Goal: Task Accomplishment & Management: Use online tool/utility

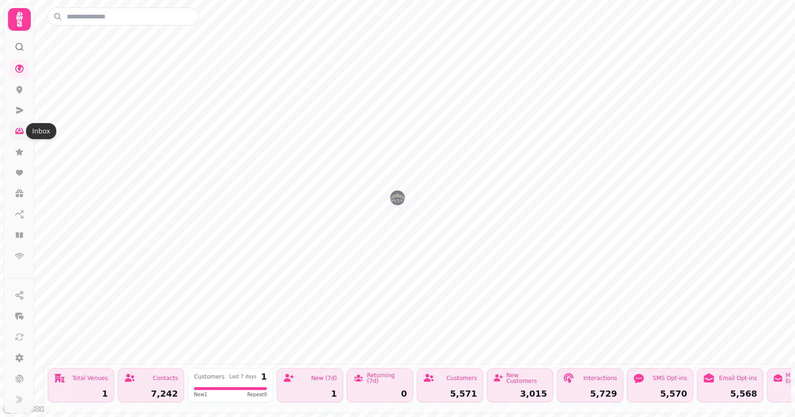
click at [15, 127] on icon at bounding box center [19, 130] width 9 height 9
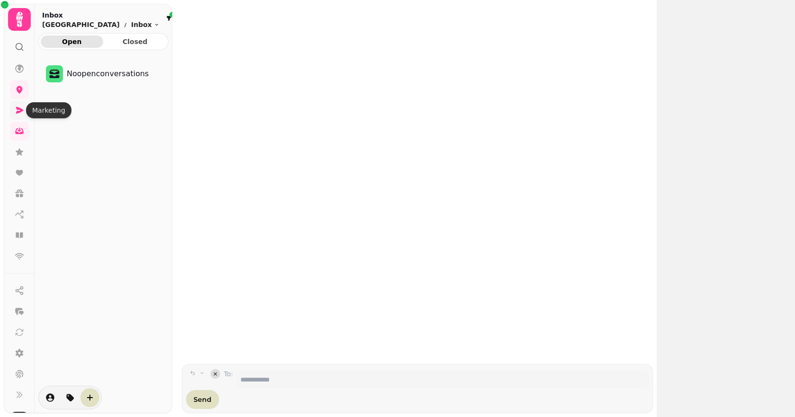
click at [16, 110] on icon at bounding box center [19, 109] width 9 height 9
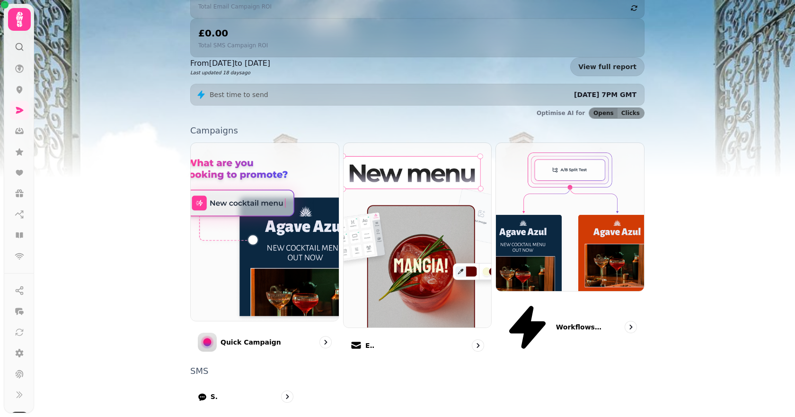
scroll to position [174, 0]
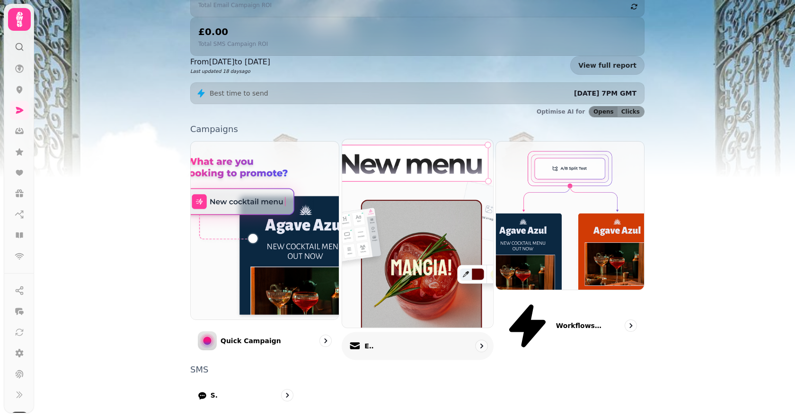
click at [373, 341] on p "Email" at bounding box center [368, 345] width 9 height 9
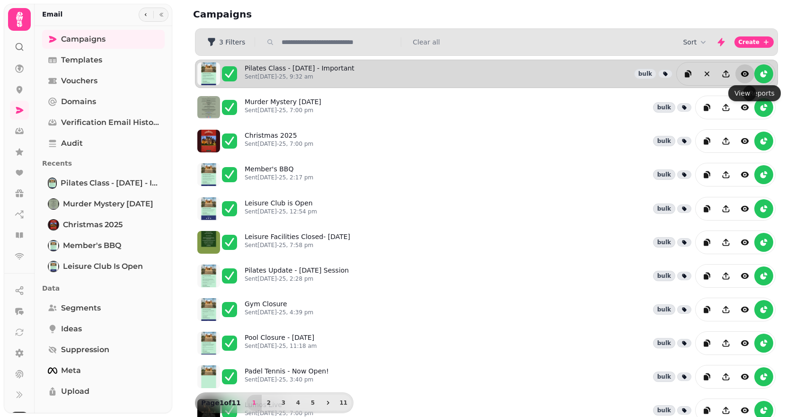
click at [742, 73] on icon "view" at bounding box center [744, 73] width 9 height 9
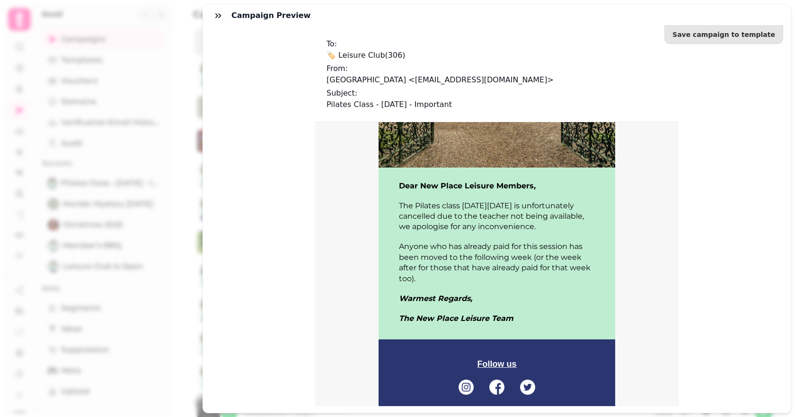
scroll to position [129, 0]
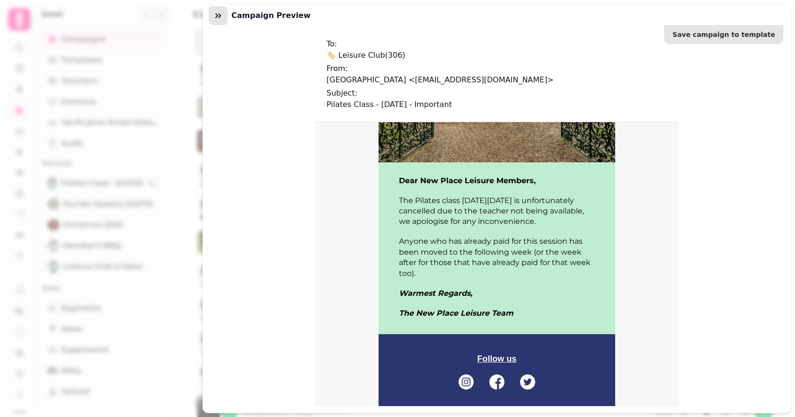
click at [218, 18] on icon "button" at bounding box center [217, 15] width 9 height 9
